Goal: Navigation & Orientation: Find specific page/section

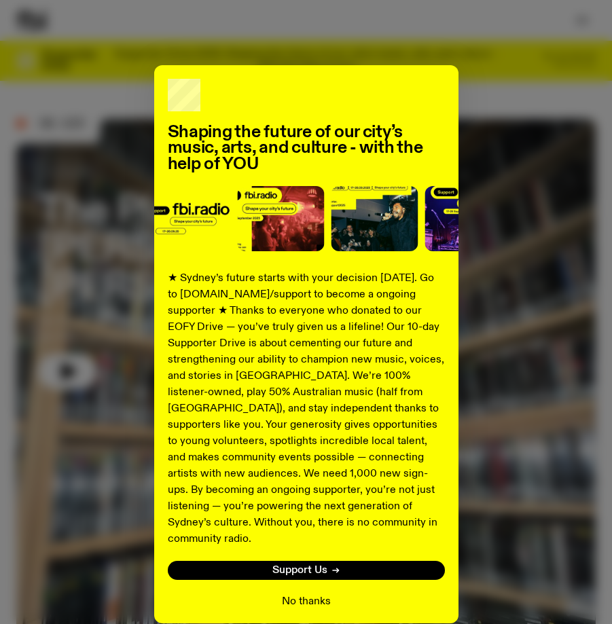
click at [316, 593] on button "No thanks" at bounding box center [306, 601] width 49 height 16
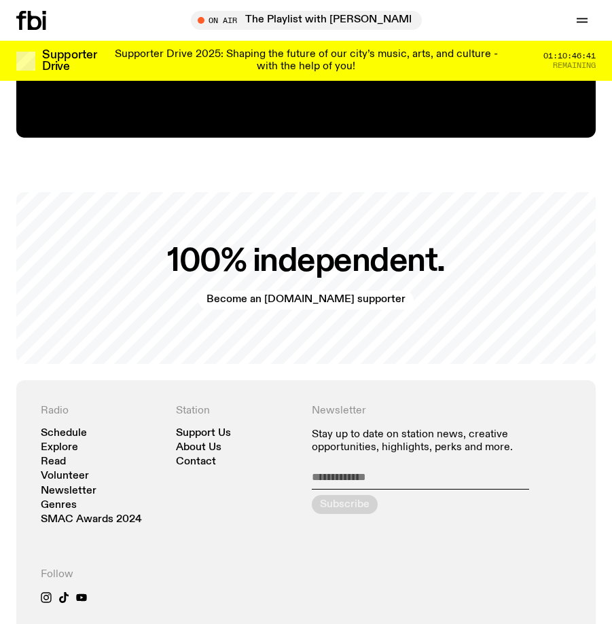
scroll to position [2601, 0]
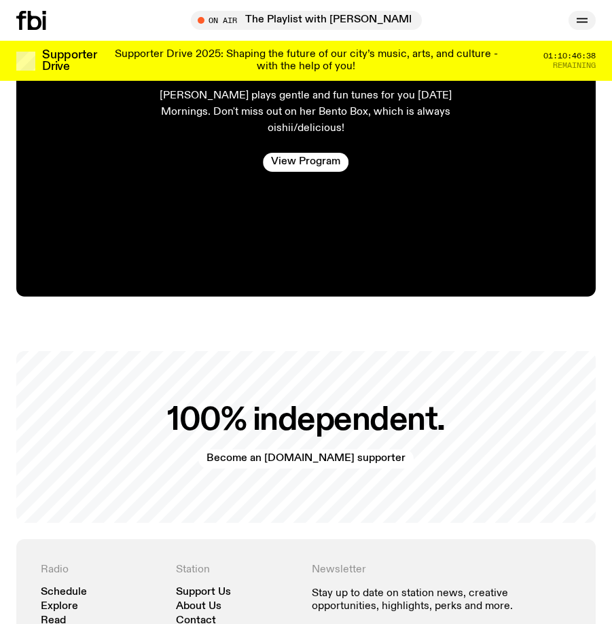
click at [576, 17] on icon "button" at bounding box center [582, 20] width 16 height 16
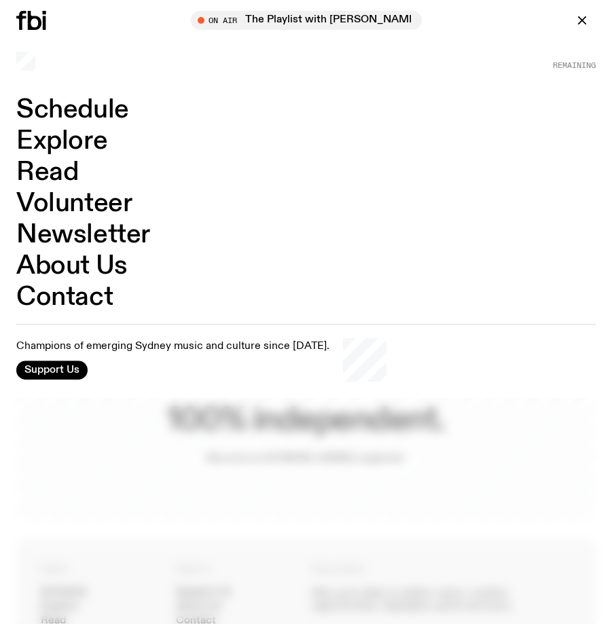
click at [92, 106] on link "Schedule" at bounding box center [72, 110] width 113 height 26
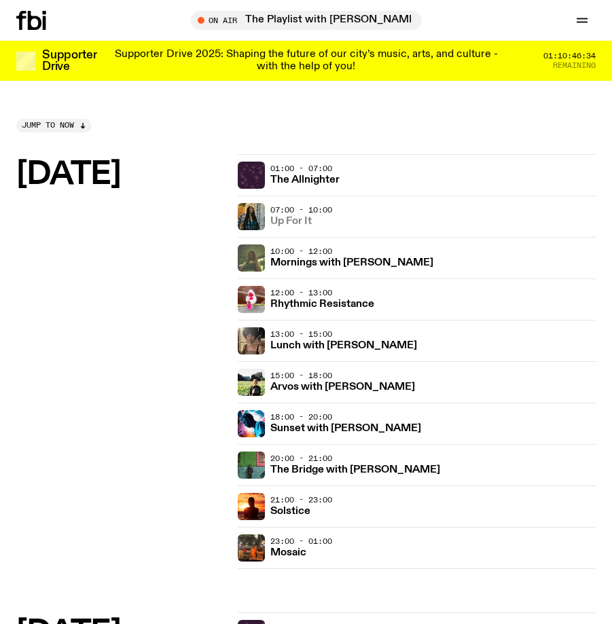
click at [285, 218] on h3 "Up For It" at bounding box center [290, 222] width 41 height 10
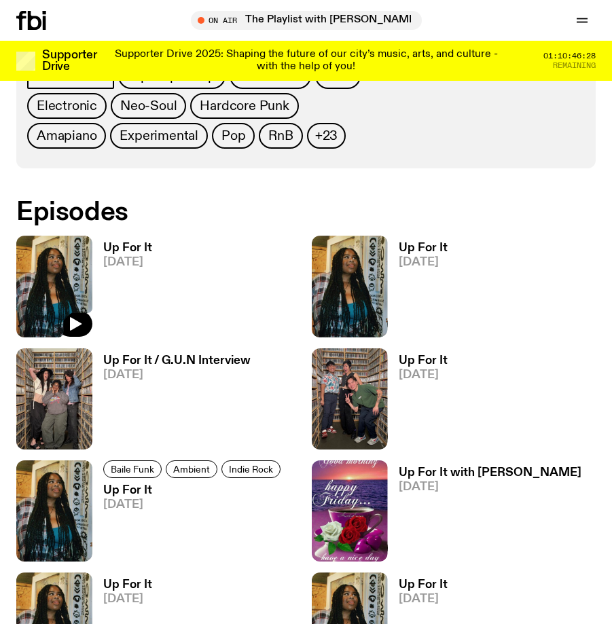
scroll to position [815, 0]
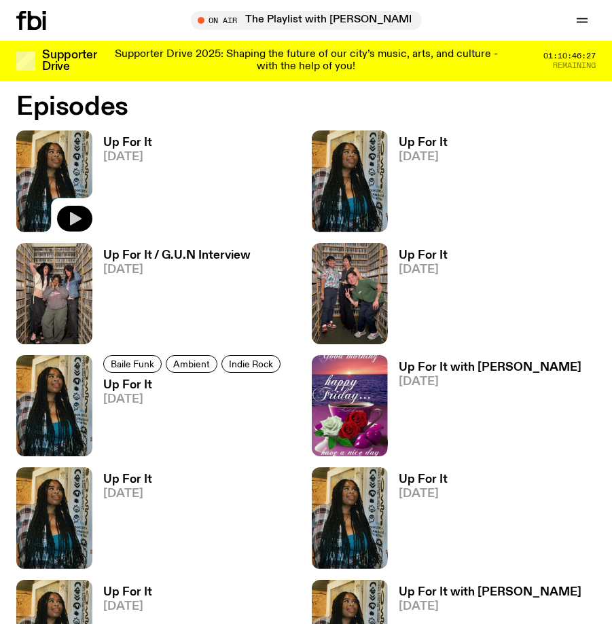
click at [69, 223] on icon "button" at bounding box center [75, 218] width 16 height 16
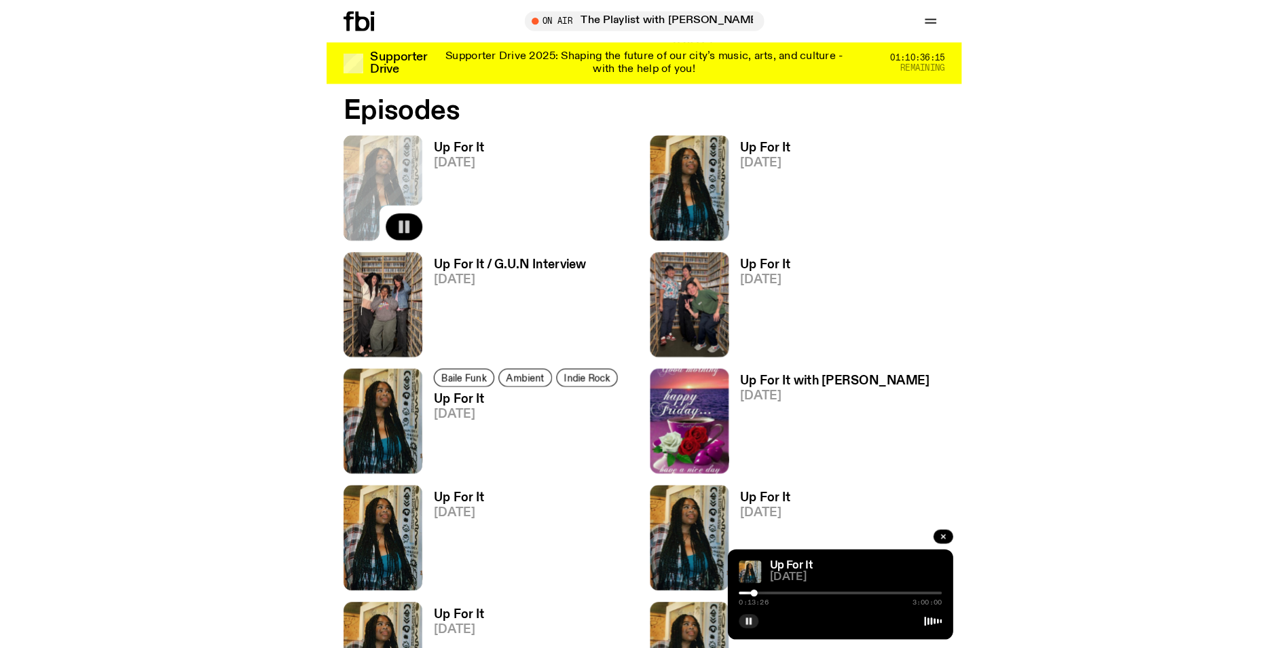
scroll to position [814, 0]
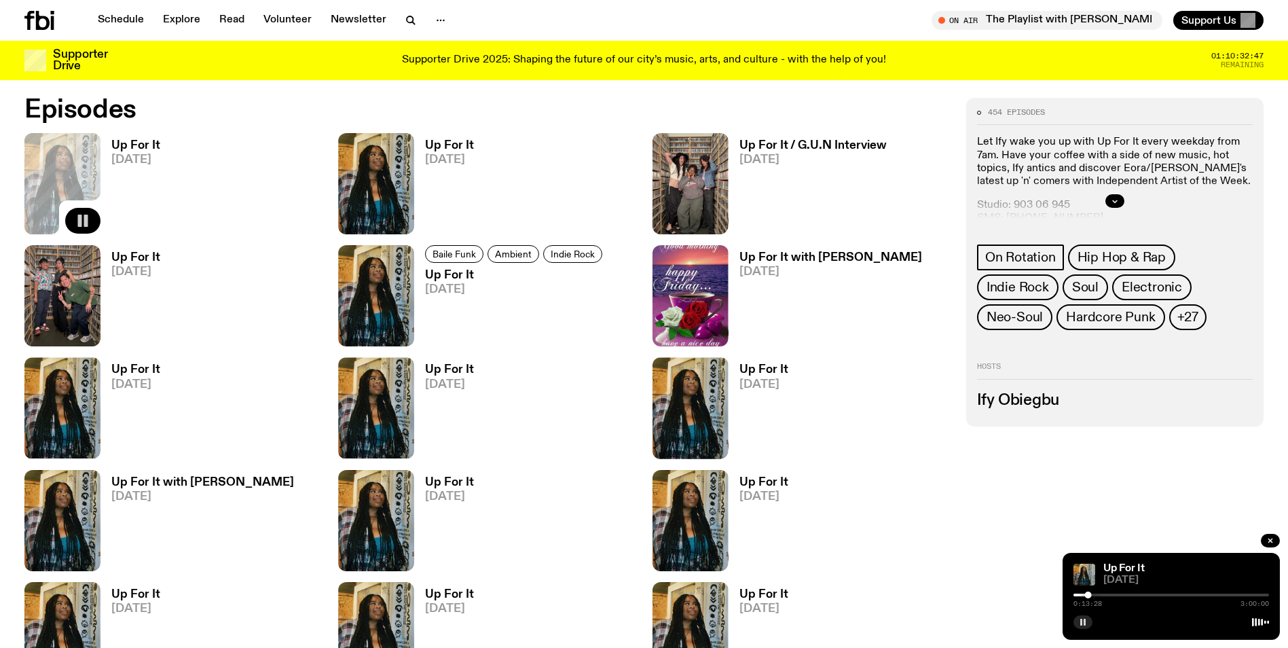
click at [611, 623] on icon "button" at bounding box center [1083, 622] width 8 height 8
